Goal: Browse casually

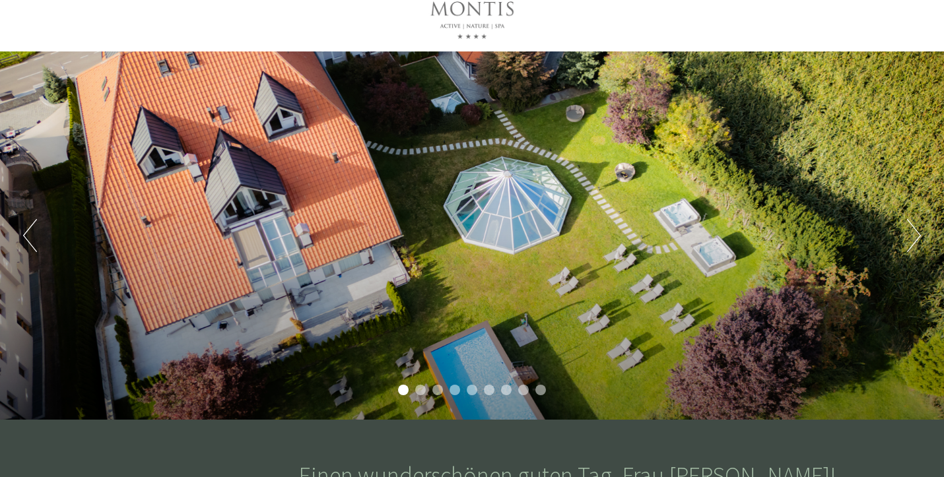
scroll to position [47, 0]
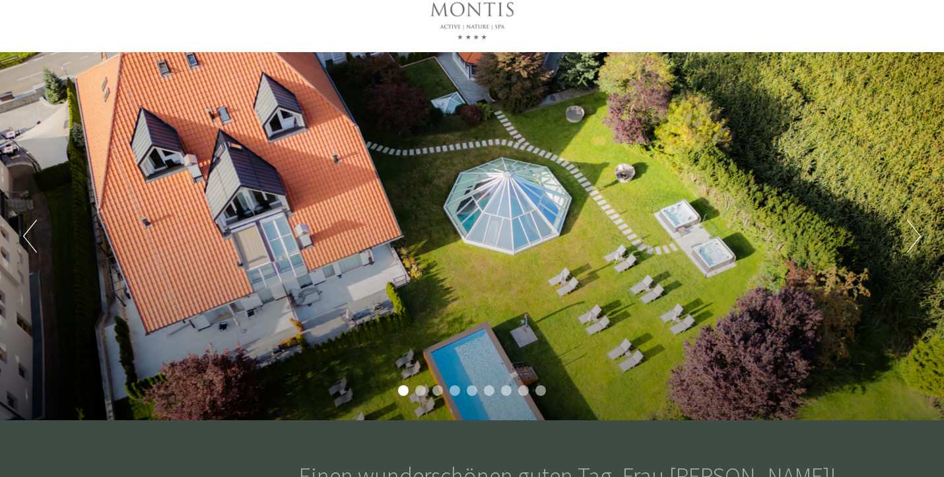
click at [918, 243] on button "Next" at bounding box center [914, 236] width 14 height 33
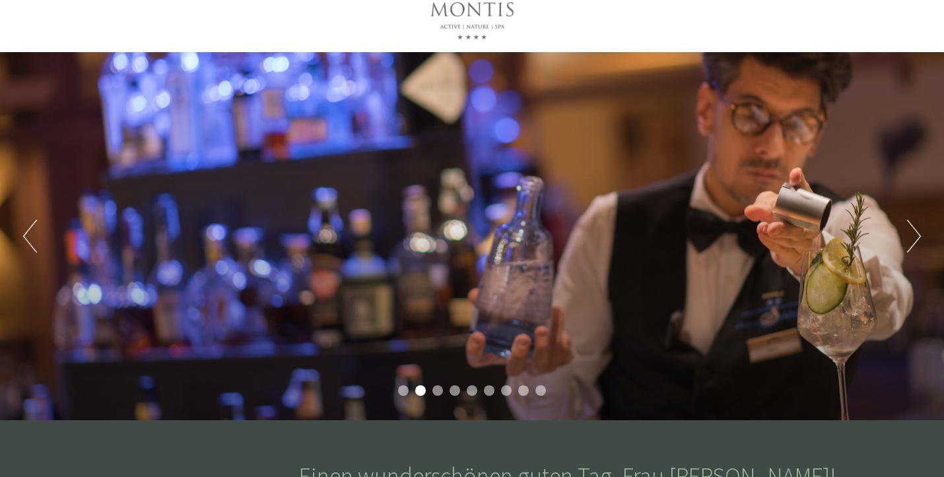
click at [918, 243] on button "Next" at bounding box center [914, 236] width 14 height 33
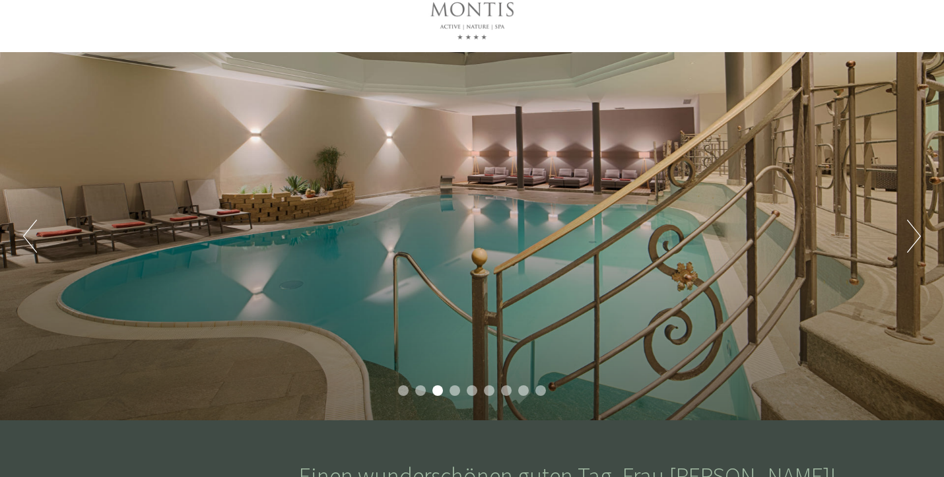
click at [918, 243] on button "Next" at bounding box center [914, 236] width 14 height 33
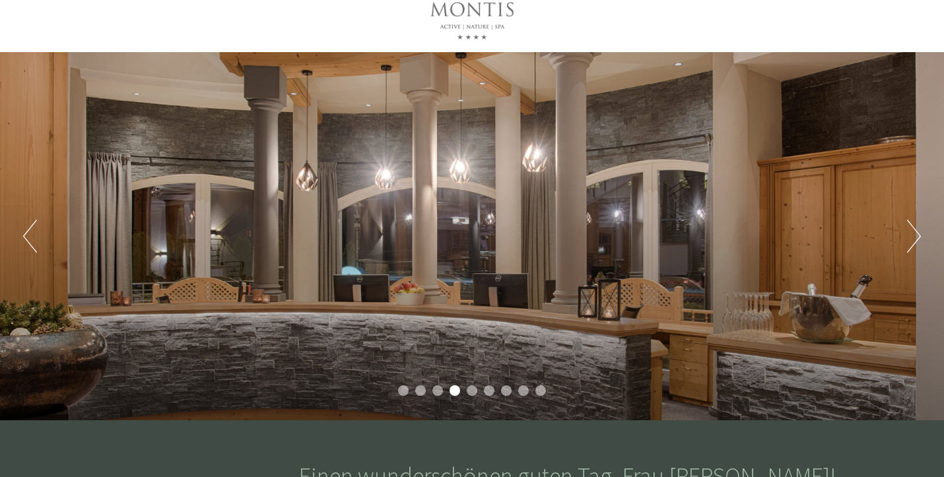
click at [918, 243] on button "Next" at bounding box center [914, 236] width 14 height 33
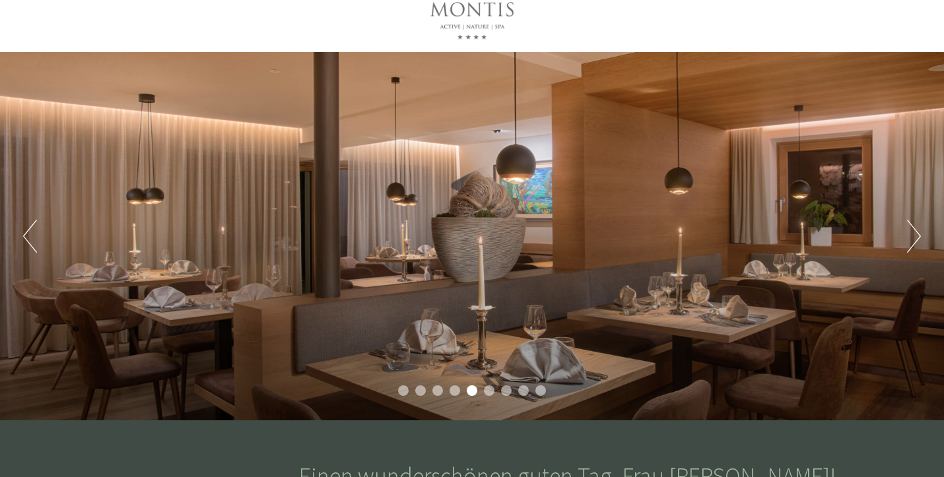
click at [918, 243] on button "Next" at bounding box center [914, 236] width 14 height 33
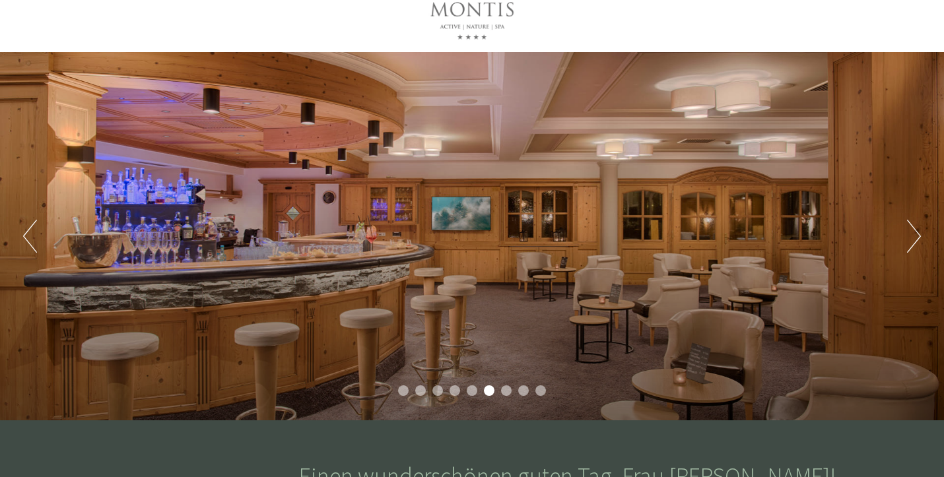
click at [918, 243] on button "Next" at bounding box center [914, 236] width 14 height 33
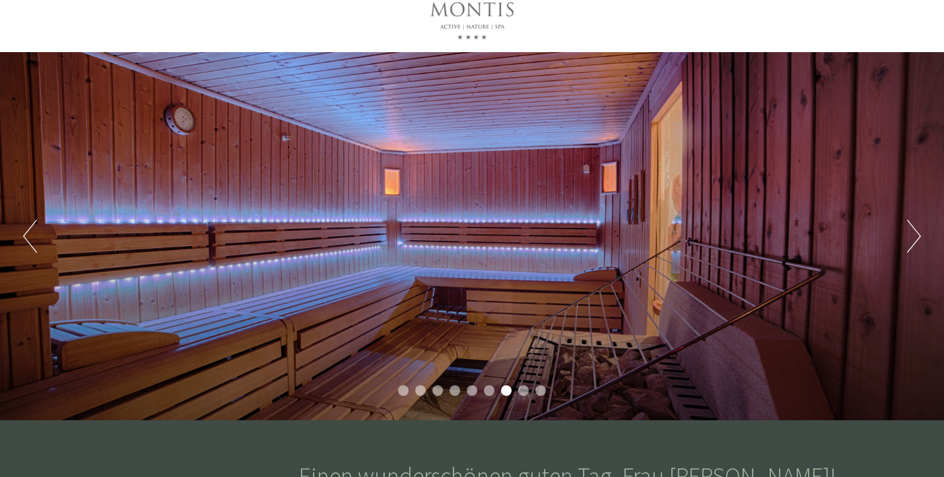
click at [918, 243] on button "Next" at bounding box center [914, 236] width 14 height 33
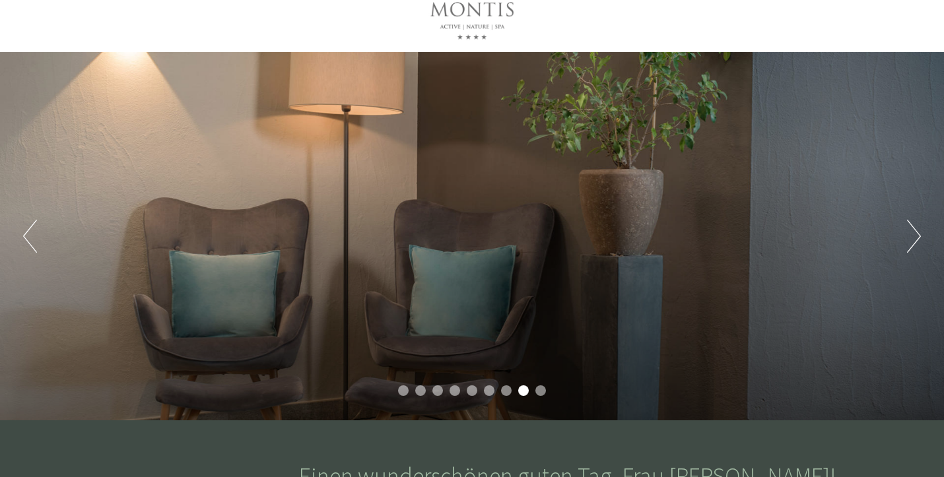
click at [918, 243] on button "Next" at bounding box center [914, 236] width 14 height 33
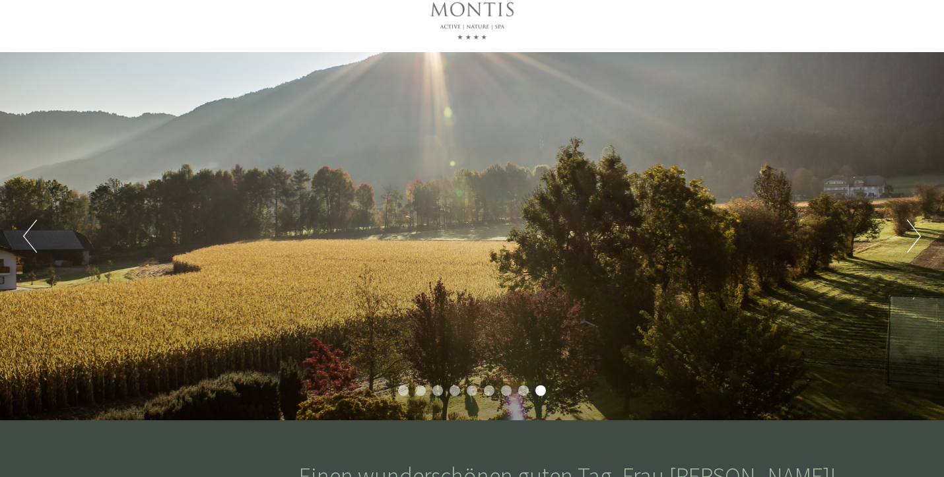
click at [918, 243] on button "Next" at bounding box center [914, 236] width 14 height 33
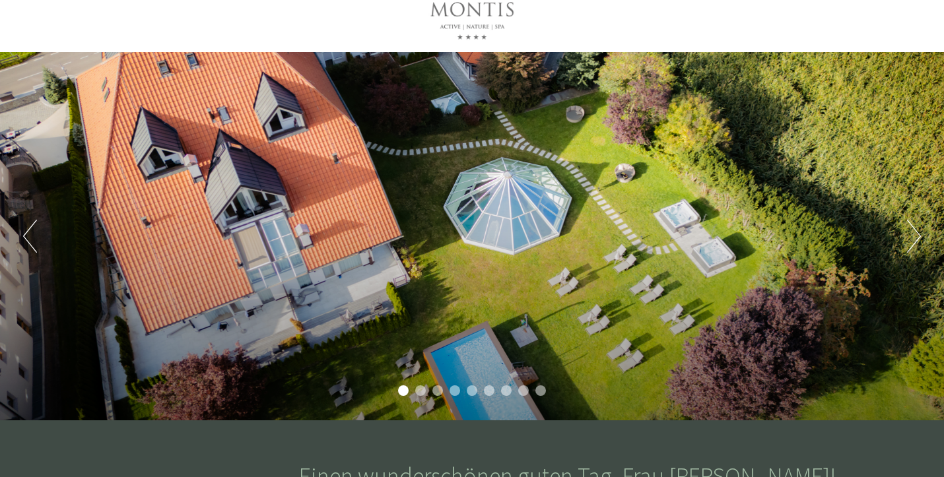
click at [918, 243] on button "Next" at bounding box center [914, 236] width 14 height 33
